Goal: Task Accomplishment & Management: Use online tool/utility

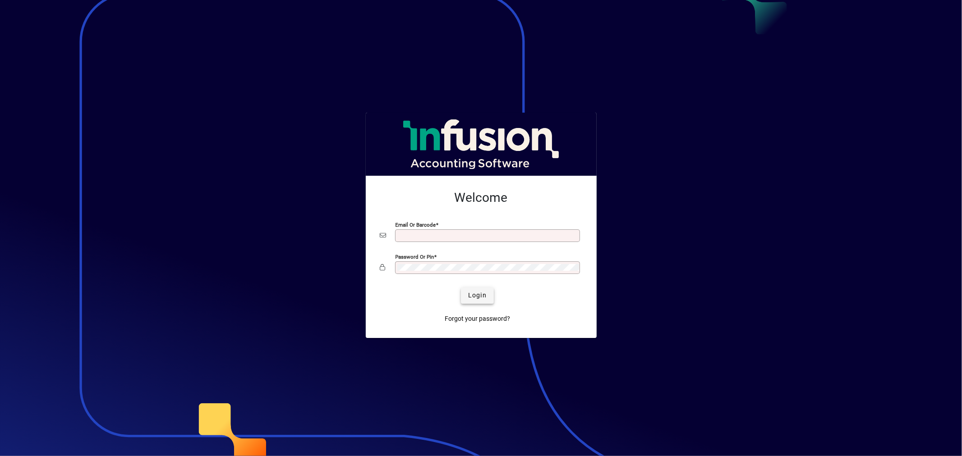
type input "**********"
click at [467, 298] on span "submit" at bounding box center [477, 296] width 33 height 22
